Goal: Task Accomplishment & Management: Complete application form

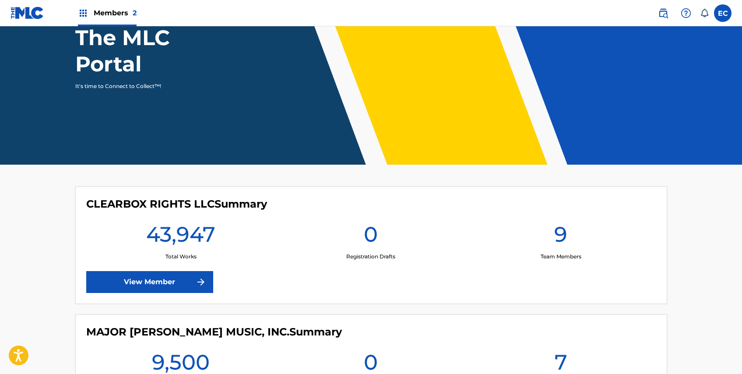
scroll to position [175, 0]
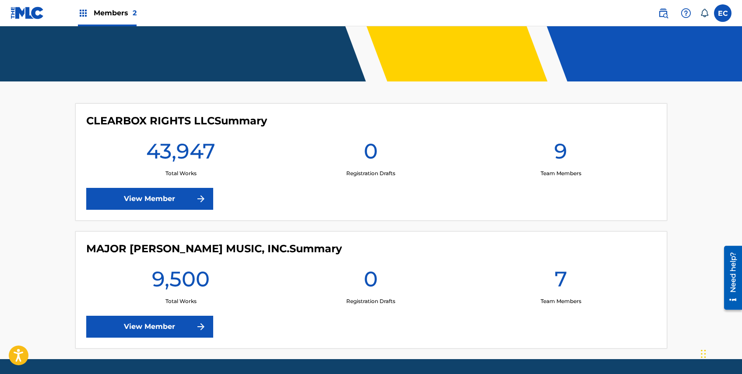
click at [174, 204] on link "View Member" at bounding box center [149, 199] width 127 height 22
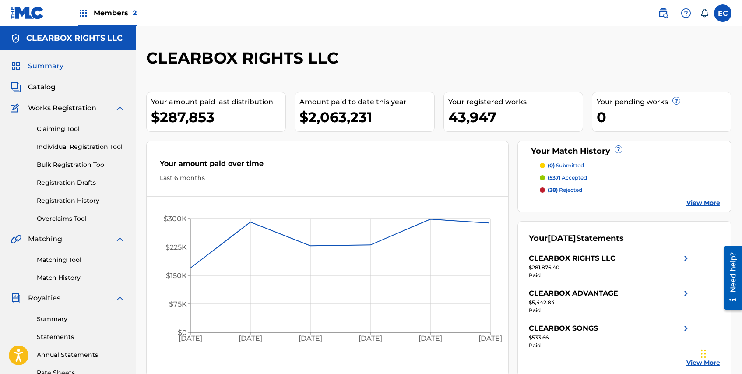
click at [49, 86] on span "Catalog" at bounding box center [42, 87] width 28 height 11
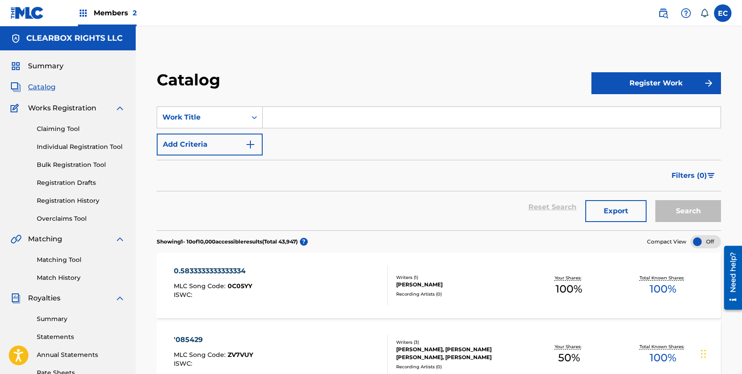
click at [675, 84] on button "Register Work" at bounding box center [656, 83] width 130 height 22
click at [631, 112] on link "Individual" at bounding box center [656, 111] width 130 height 21
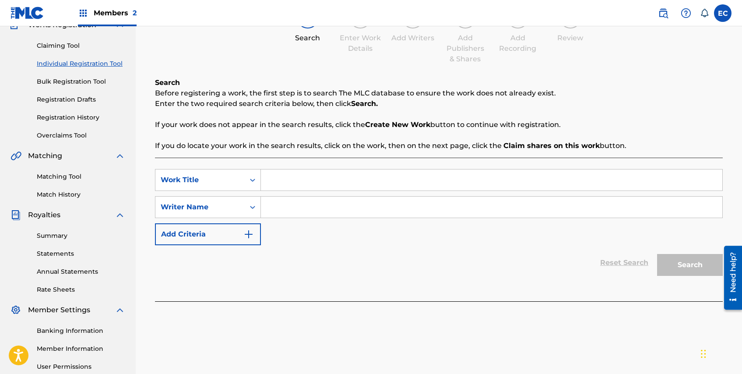
scroll to position [88, 0]
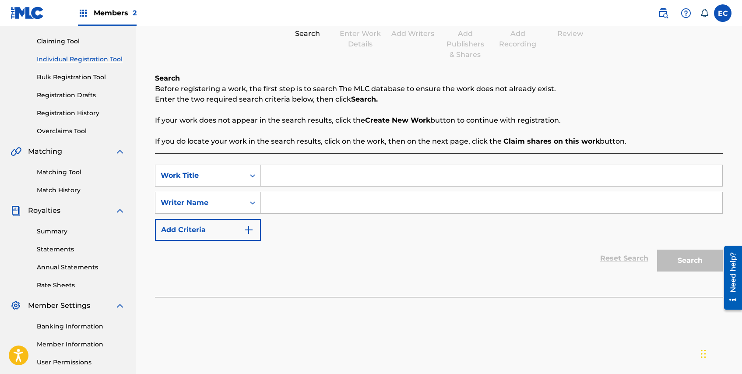
click at [317, 185] on input "Search Form" at bounding box center [491, 175] width 461 height 21
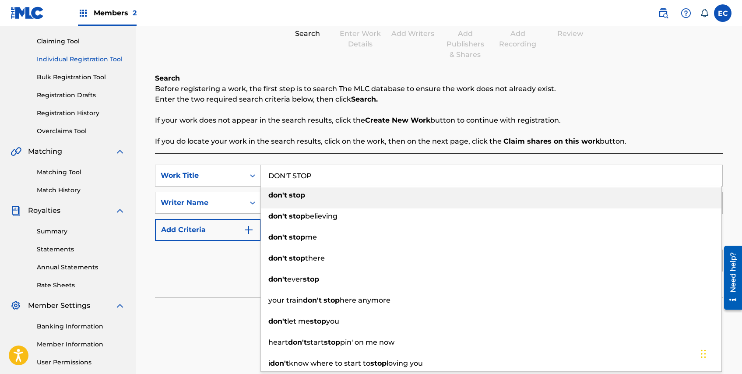
type input "DON'T STOP"
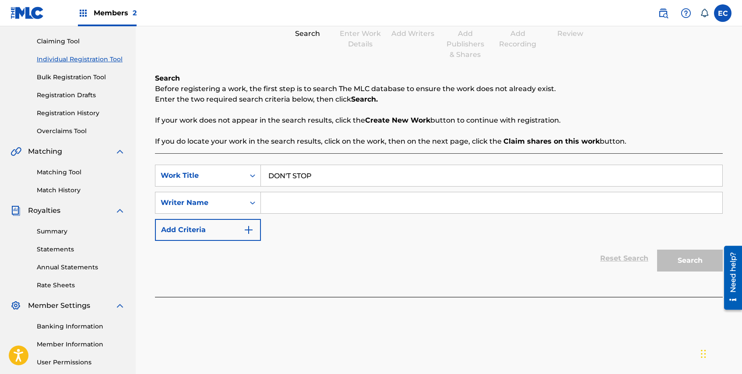
click at [305, 203] on input "Search Form" at bounding box center [491, 202] width 461 height 21
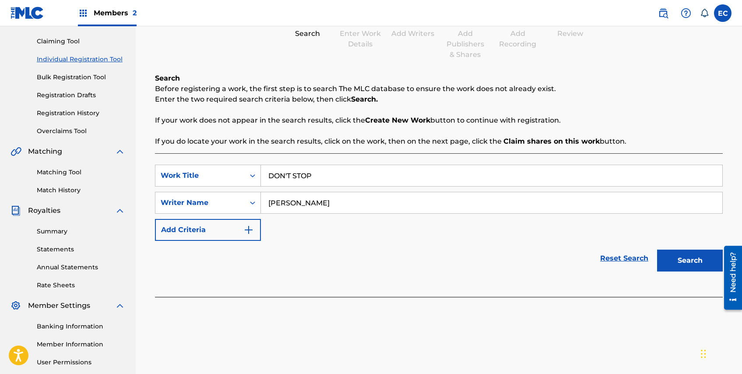
type input "[PERSON_NAME]"
click at [670, 256] on button "Search" at bounding box center [690, 260] width 66 height 22
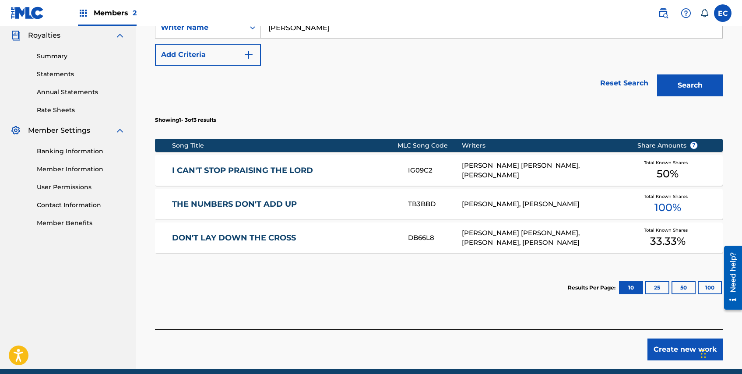
click at [677, 351] on button "Create new work" at bounding box center [684, 349] width 75 height 22
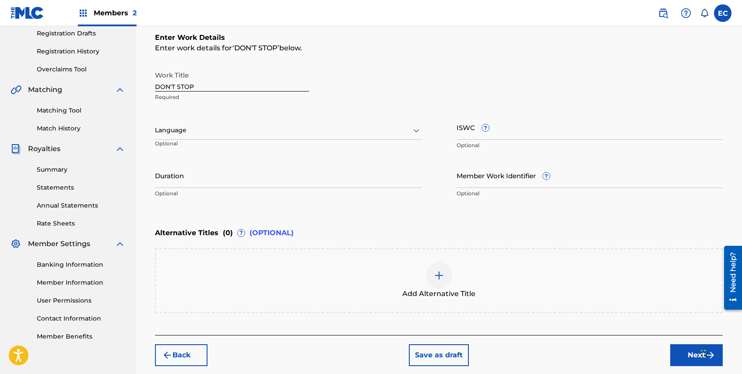
scroll to position [148, 0]
click at [694, 361] on button "Next" at bounding box center [696, 356] width 53 height 22
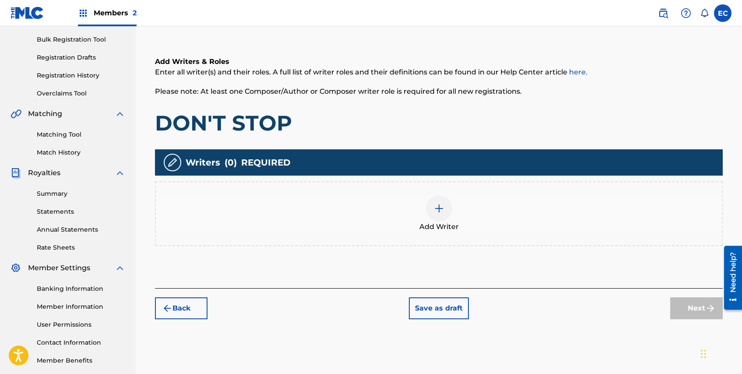
scroll to position [127, 0]
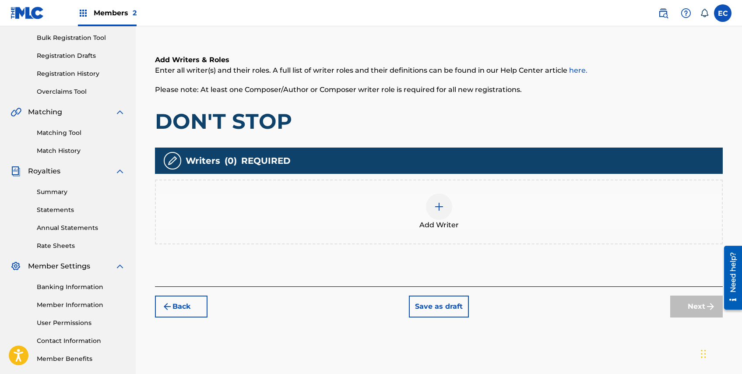
click at [435, 205] on img at bounding box center [439, 206] width 11 height 11
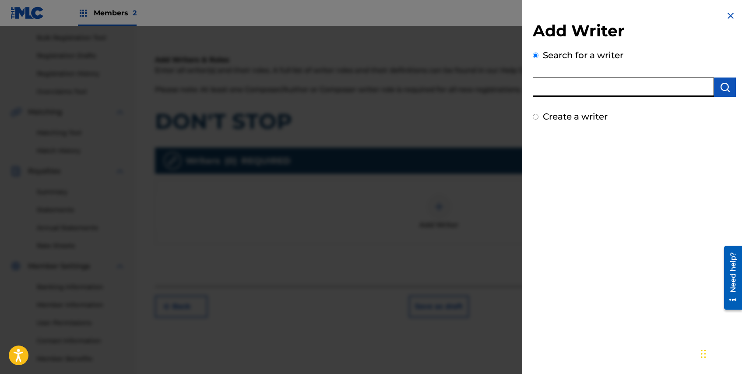
click at [626, 86] on input "text" at bounding box center [623, 86] width 181 height 19
type input "[PERSON_NAME]"
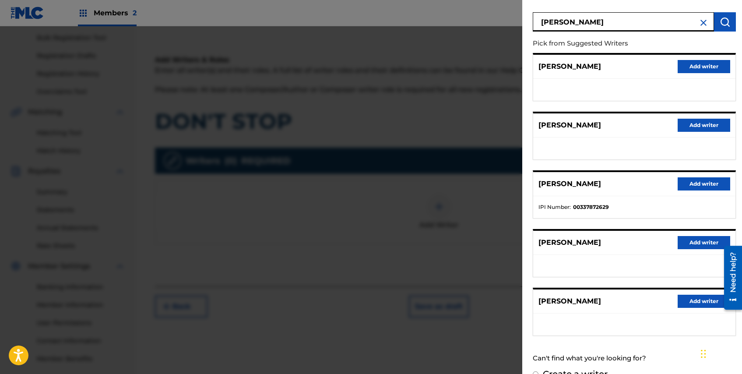
scroll to position [82, 0]
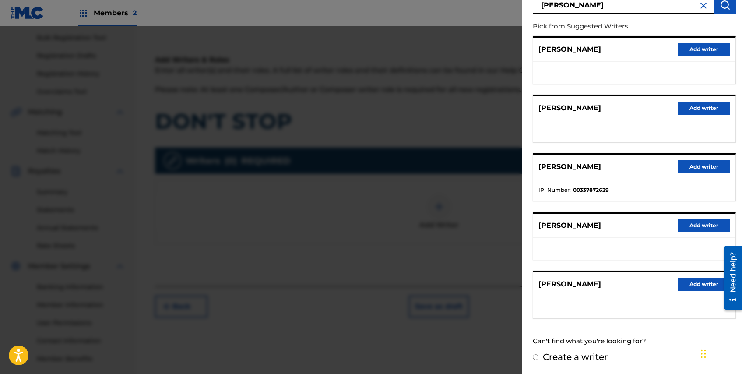
click at [702, 168] on button "Add writer" at bounding box center [703, 166] width 53 height 13
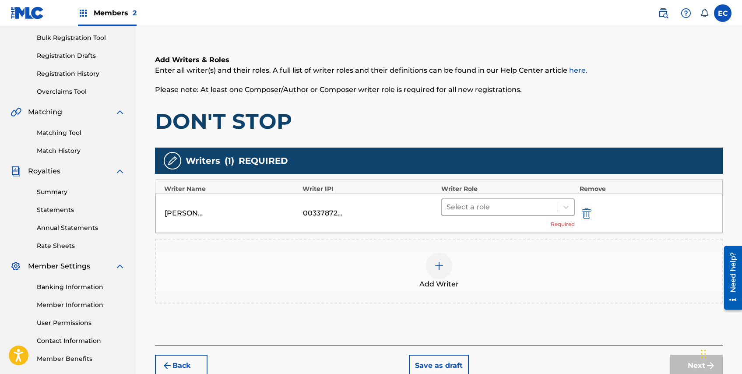
click at [485, 206] on div at bounding box center [499, 207] width 107 height 12
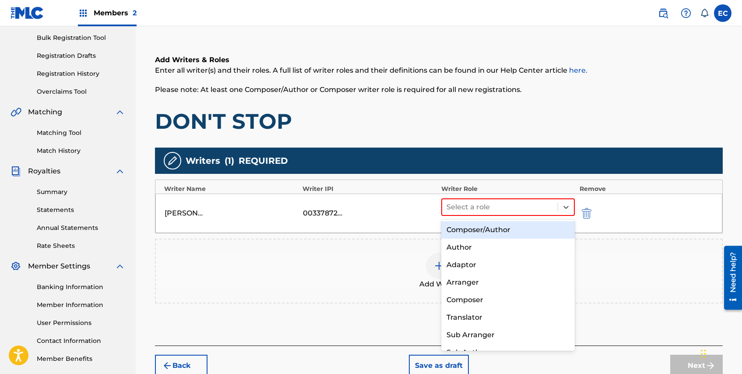
click at [498, 231] on div "Composer/Author" at bounding box center [508, 230] width 134 height 18
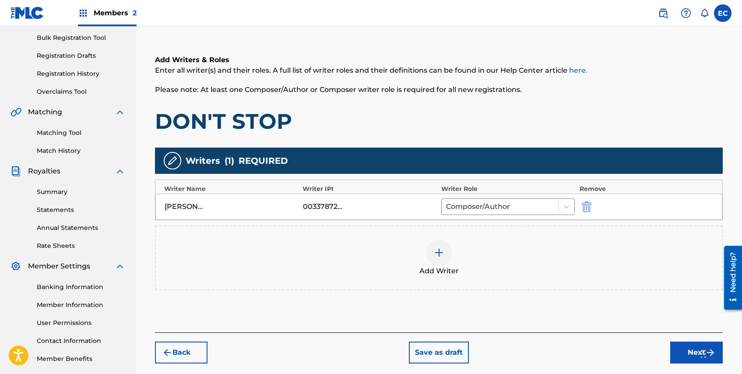
click at [449, 254] on div at bounding box center [439, 252] width 26 height 26
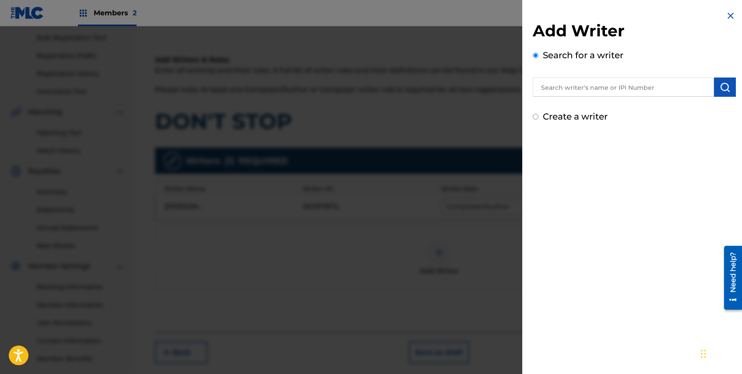
click at [672, 88] on input "text" at bounding box center [623, 86] width 181 height 19
type input "[PERSON_NAME] [PERSON_NAME]"
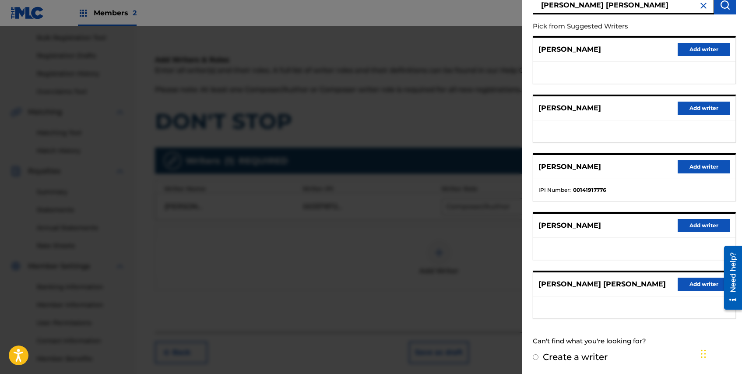
click at [709, 285] on button "Add writer" at bounding box center [703, 283] width 53 height 13
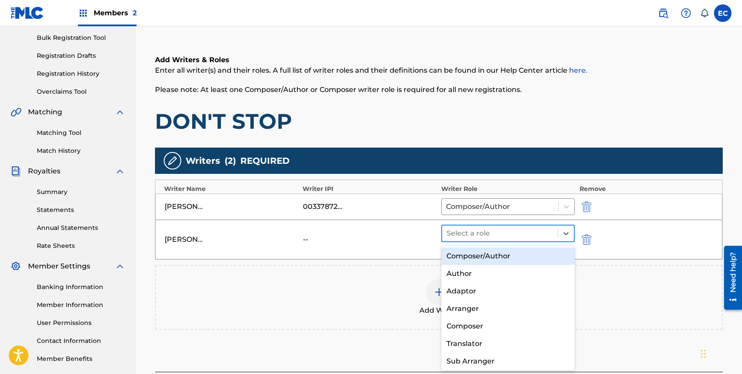
click at [526, 235] on div at bounding box center [499, 233] width 107 height 12
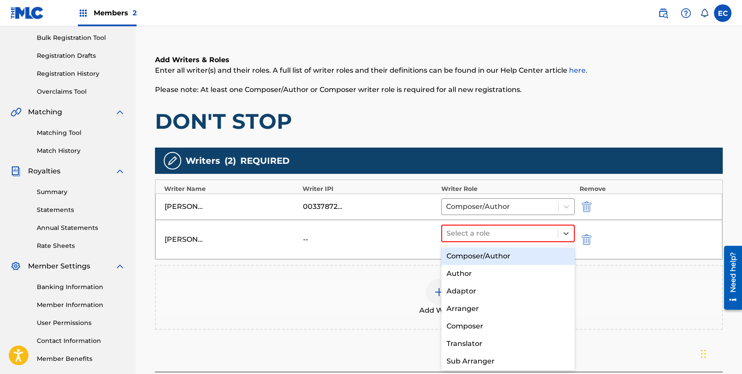
click at [517, 255] on div "Composer/Author" at bounding box center [508, 256] width 134 height 18
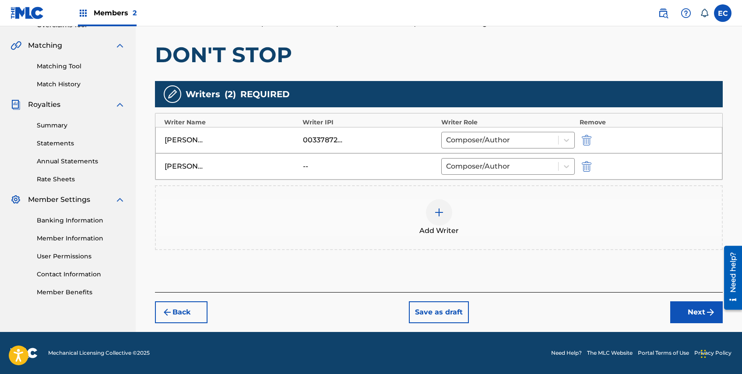
click at [694, 317] on button "Next" at bounding box center [696, 312] width 53 height 22
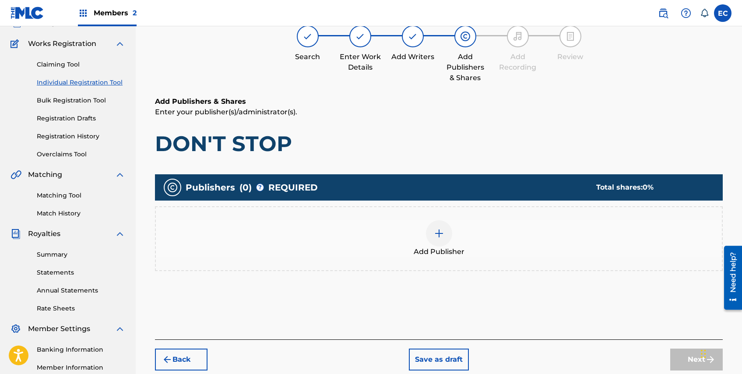
scroll to position [83, 0]
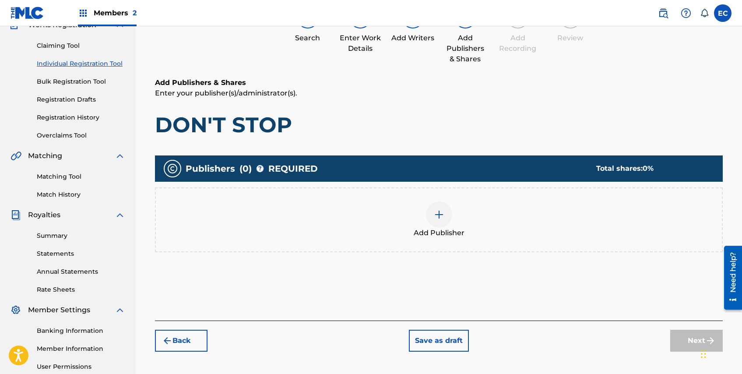
click at [444, 208] on div at bounding box center [439, 214] width 26 height 26
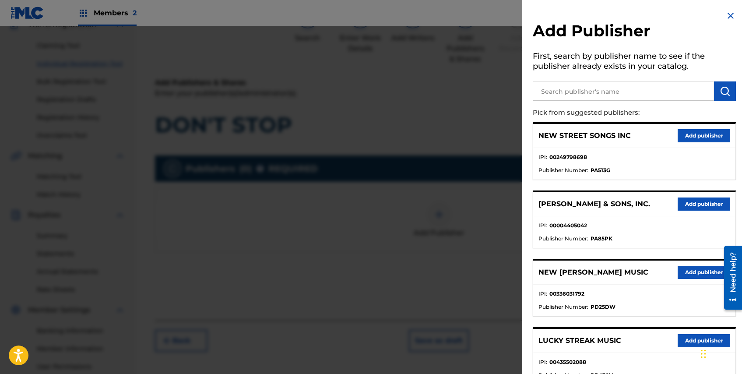
click at [579, 92] on input "text" at bounding box center [623, 90] width 181 height 19
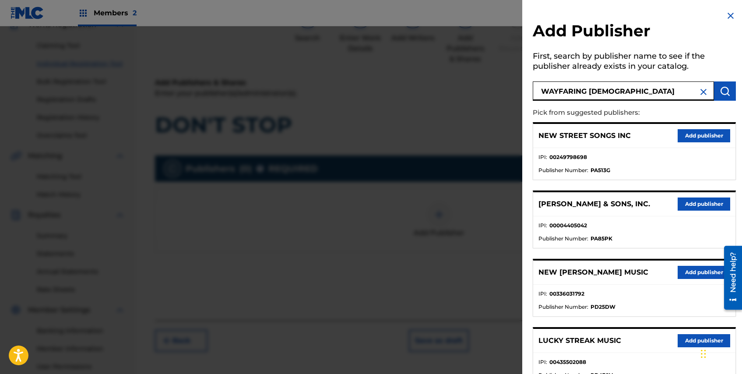
type input "WAYFARING [DEMOGRAPHIC_DATA]"
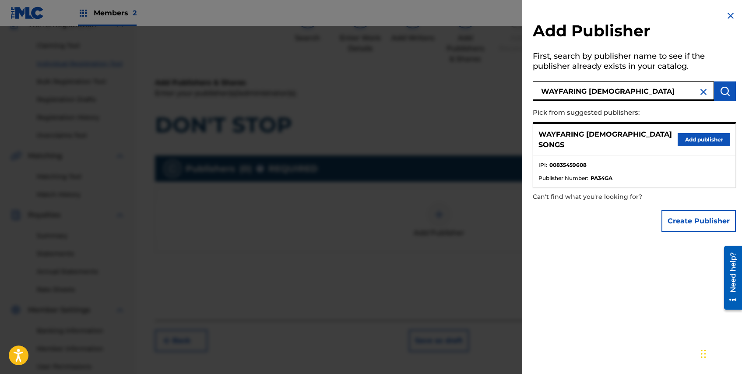
click at [701, 139] on button "Add publisher" at bounding box center [703, 139] width 53 height 13
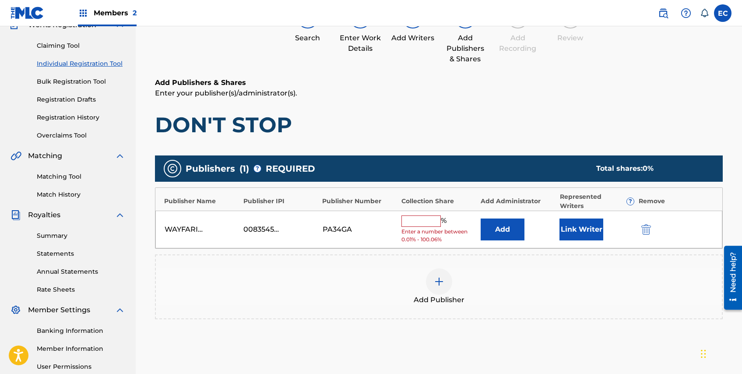
click at [509, 225] on button "Add" at bounding box center [503, 229] width 44 height 22
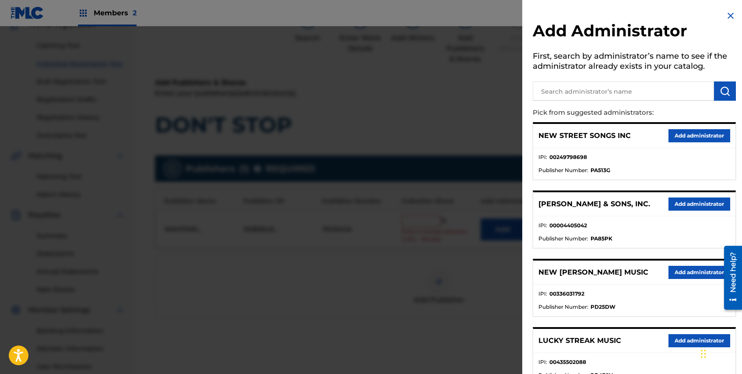
click at [625, 91] on input "text" at bounding box center [623, 90] width 181 height 19
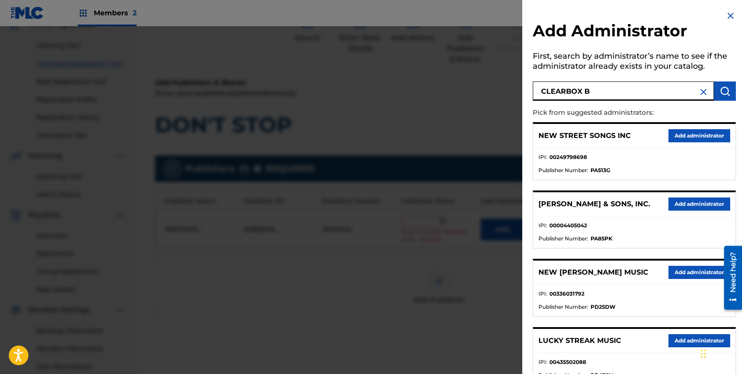
type input "CLEARBOX B"
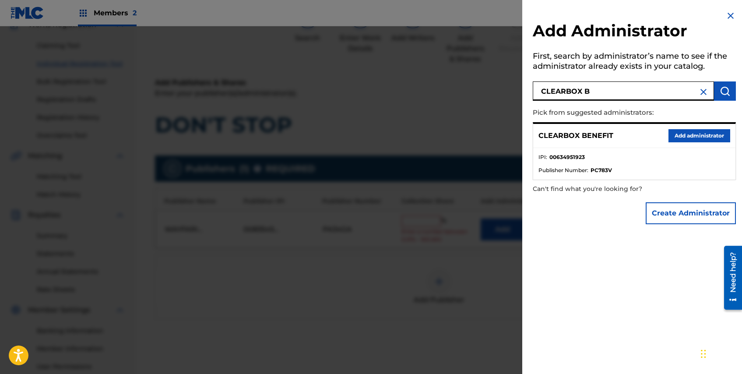
click at [699, 136] on button "Add administrator" at bounding box center [699, 135] width 62 height 13
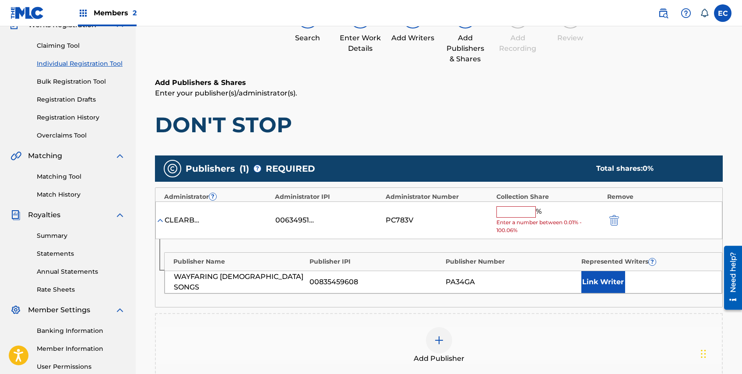
click at [511, 214] on input "text" at bounding box center [515, 211] width 39 height 11
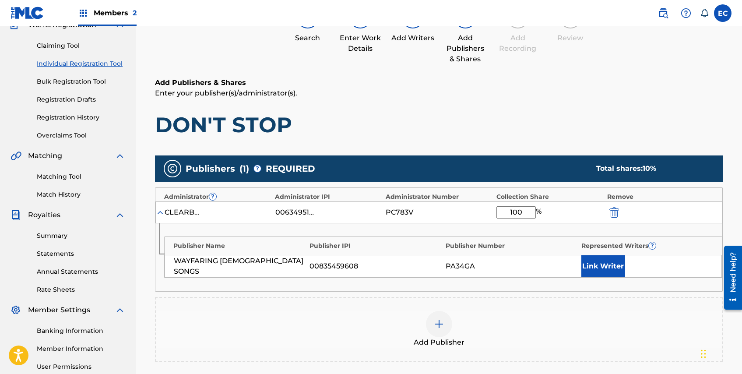
type input "100"
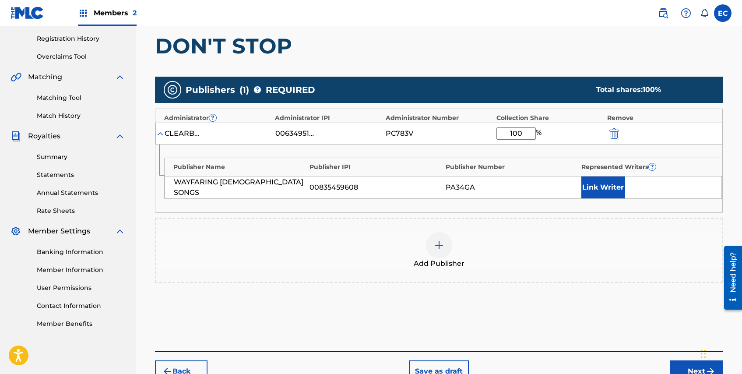
scroll to position [171, 0]
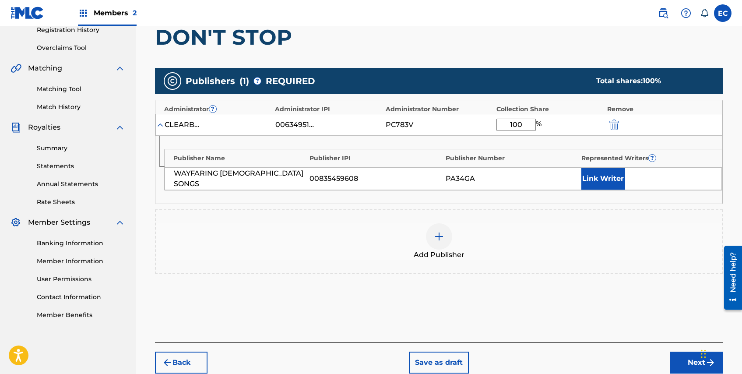
click at [614, 182] on button "Link Writer" at bounding box center [603, 179] width 44 height 22
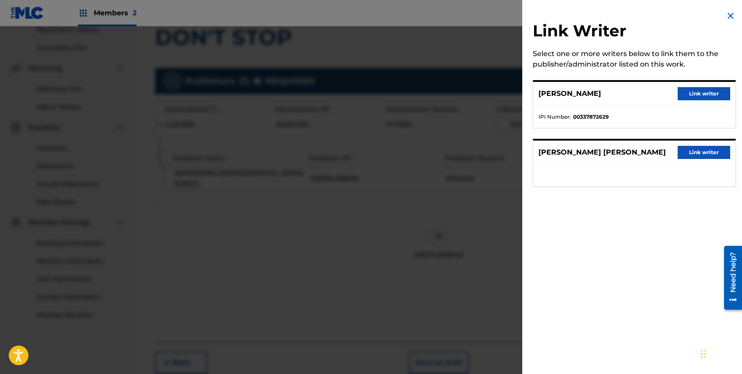
click at [700, 92] on button "Link writer" at bounding box center [703, 93] width 53 height 13
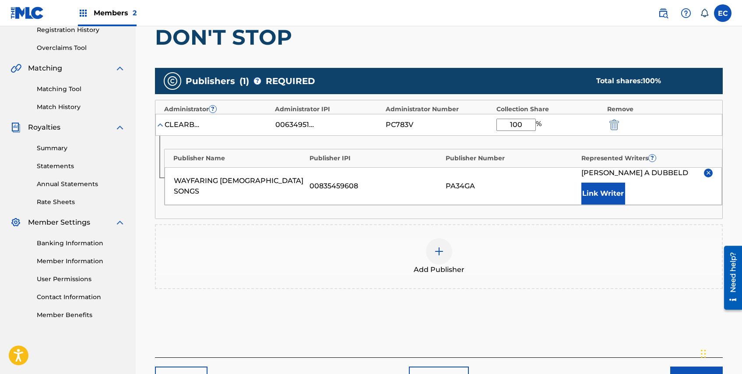
click at [606, 185] on button "Link Writer" at bounding box center [603, 193] width 44 height 22
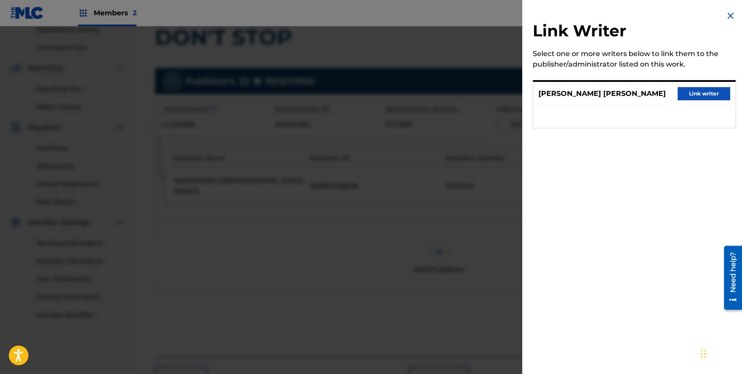
click at [700, 91] on button "Link writer" at bounding box center [703, 93] width 53 height 13
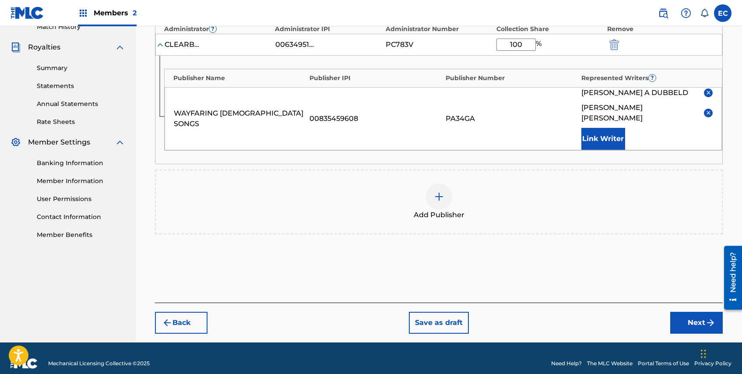
click at [686, 314] on button "Next" at bounding box center [696, 323] width 53 height 22
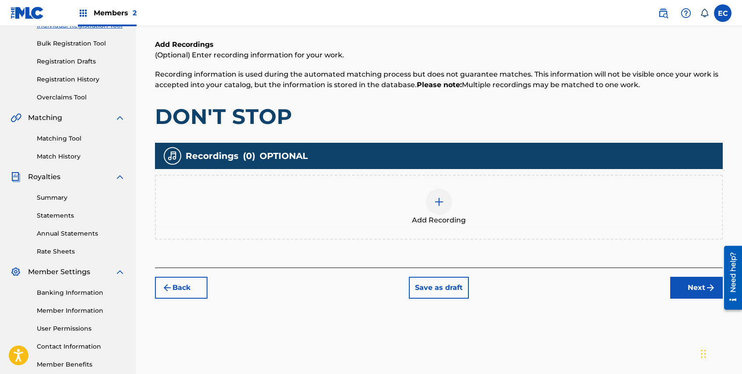
scroll to position [169, 0]
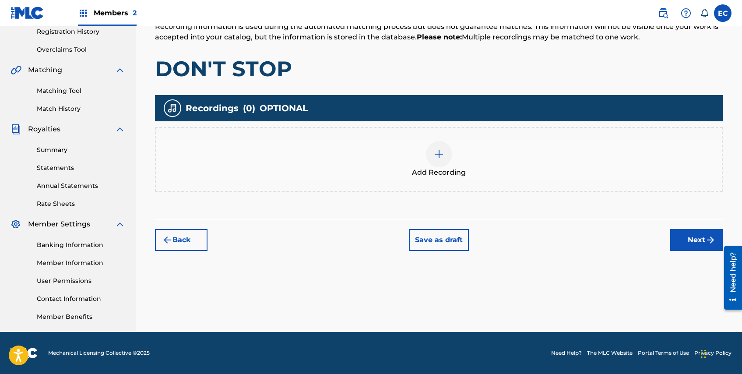
click at [439, 149] on img at bounding box center [439, 154] width 11 height 11
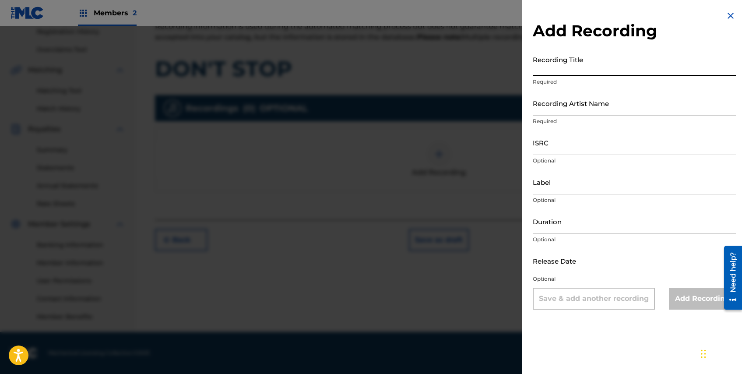
click at [578, 74] on input "Recording Title" at bounding box center [634, 63] width 203 height 25
type input "Don't Stop"
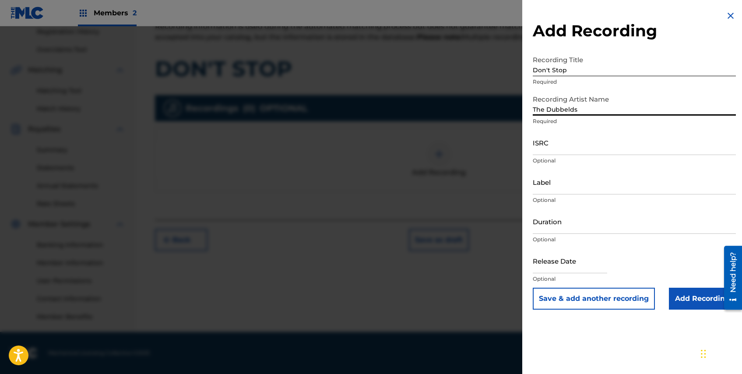
type input "The Dubbelds"
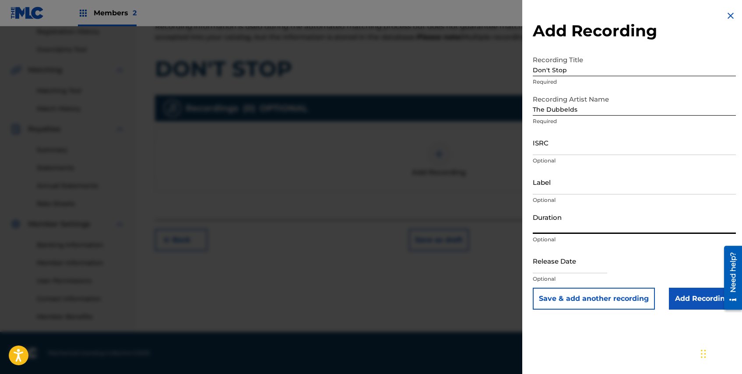
select select "7"
select select "2025"
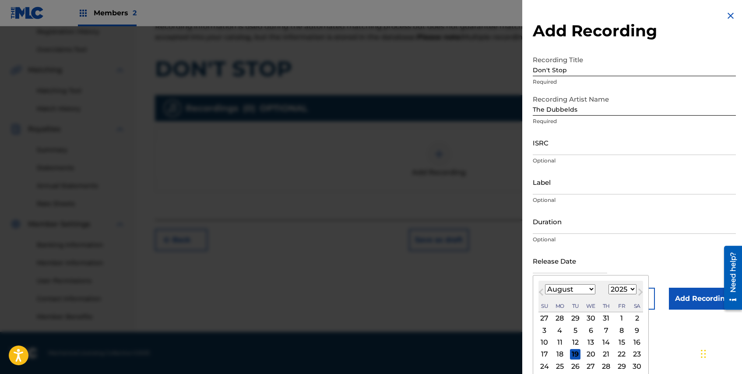
click at [689, 266] on div "Release Date Previous Month Next Month August [DATE] February March April May J…" at bounding box center [634, 267] width 203 height 39
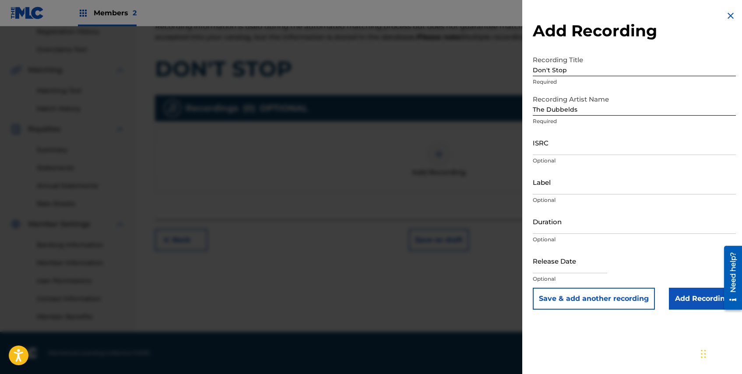
click at [687, 298] on input "Add Recording" at bounding box center [702, 299] width 67 height 22
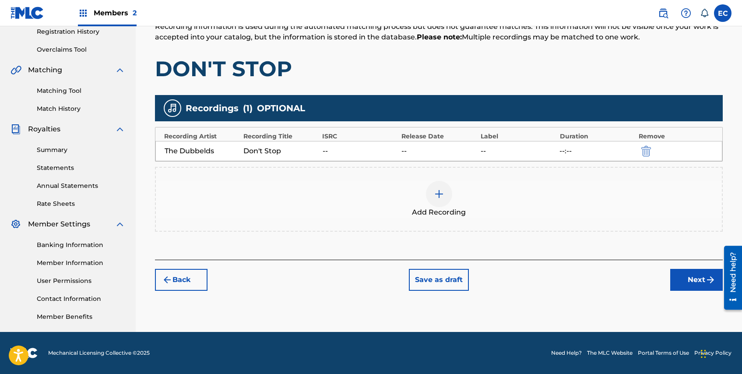
click at [686, 287] on button "Next" at bounding box center [696, 280] width 53 height 22
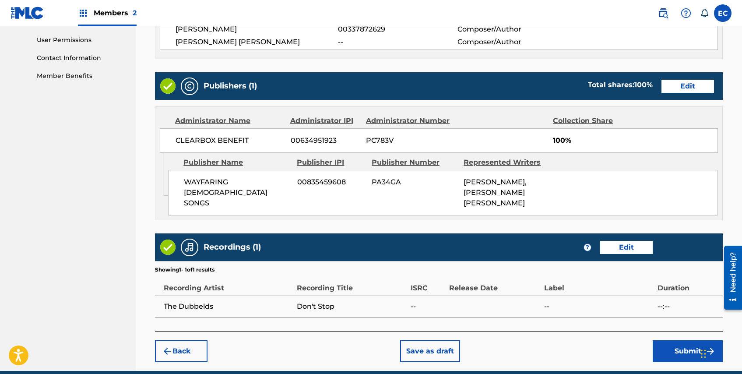
scroll to position [438, 0]
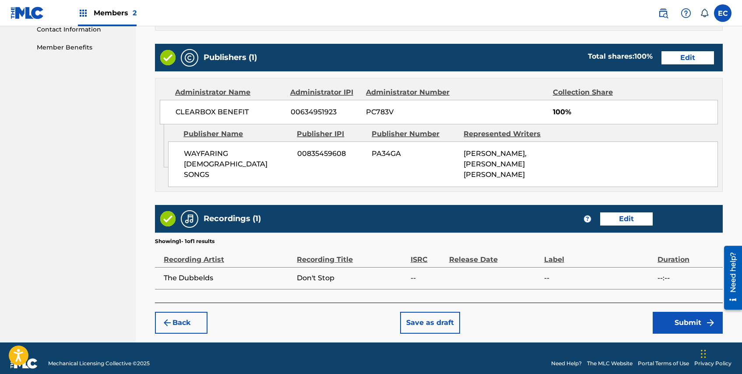
click at [695, 316] on button "Submit" at bounding box center [688, 323] width 70 height 22
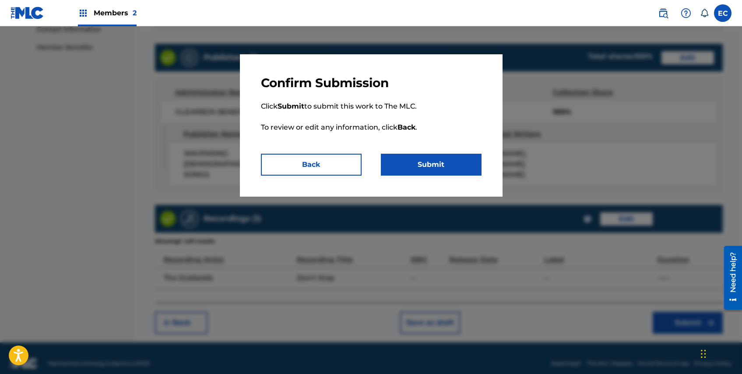
click at [409, 169] on button "Submit" at bounding box center [431, 165] width 101 height 22
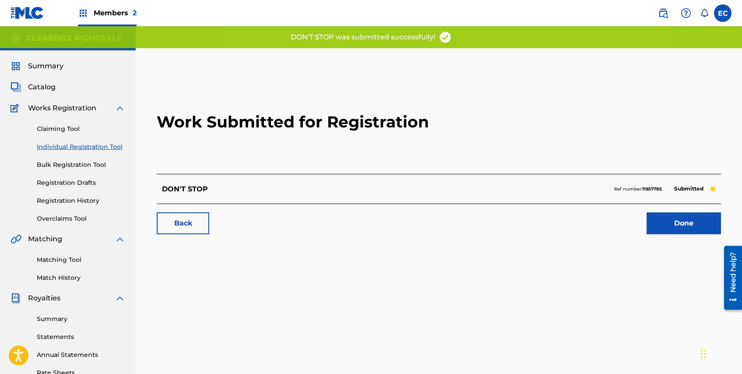
click at [700, 222] on link "Done" at bounding box center [683, 223] width 74 height 22
